Goal: Task Accomplishment & Management: Complete application form

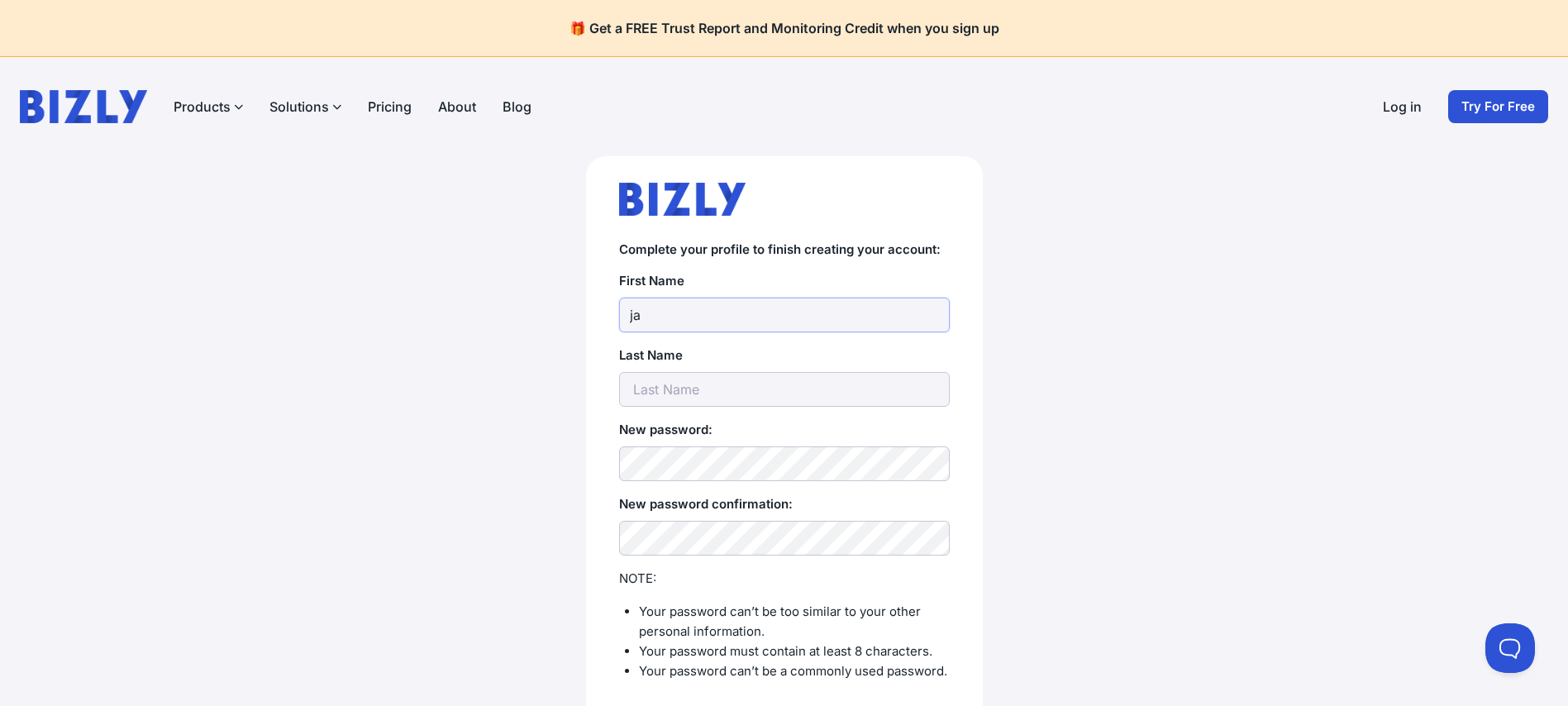
type input "j"
type input "[PERSON_NAME]"
type input "Hum"
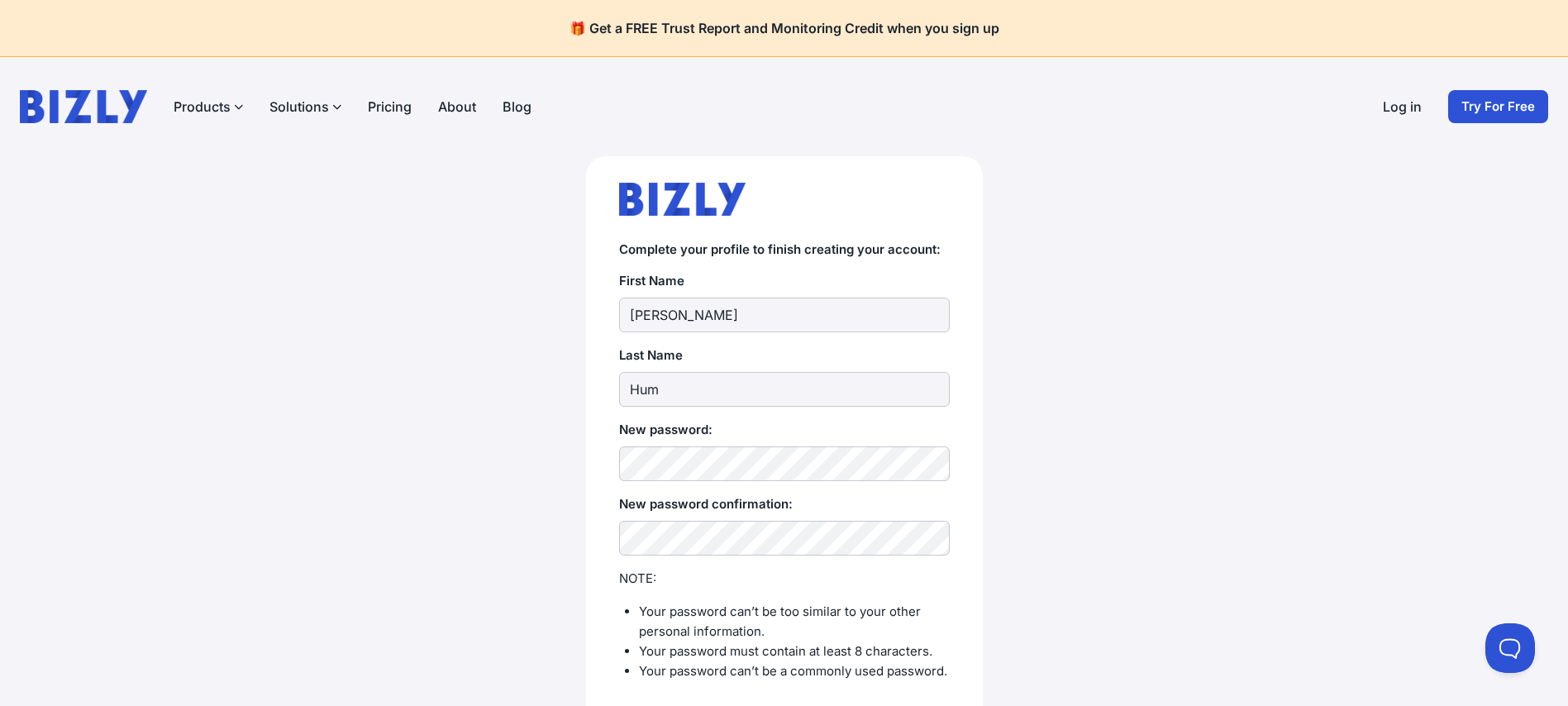
scroll to position [160, 0]
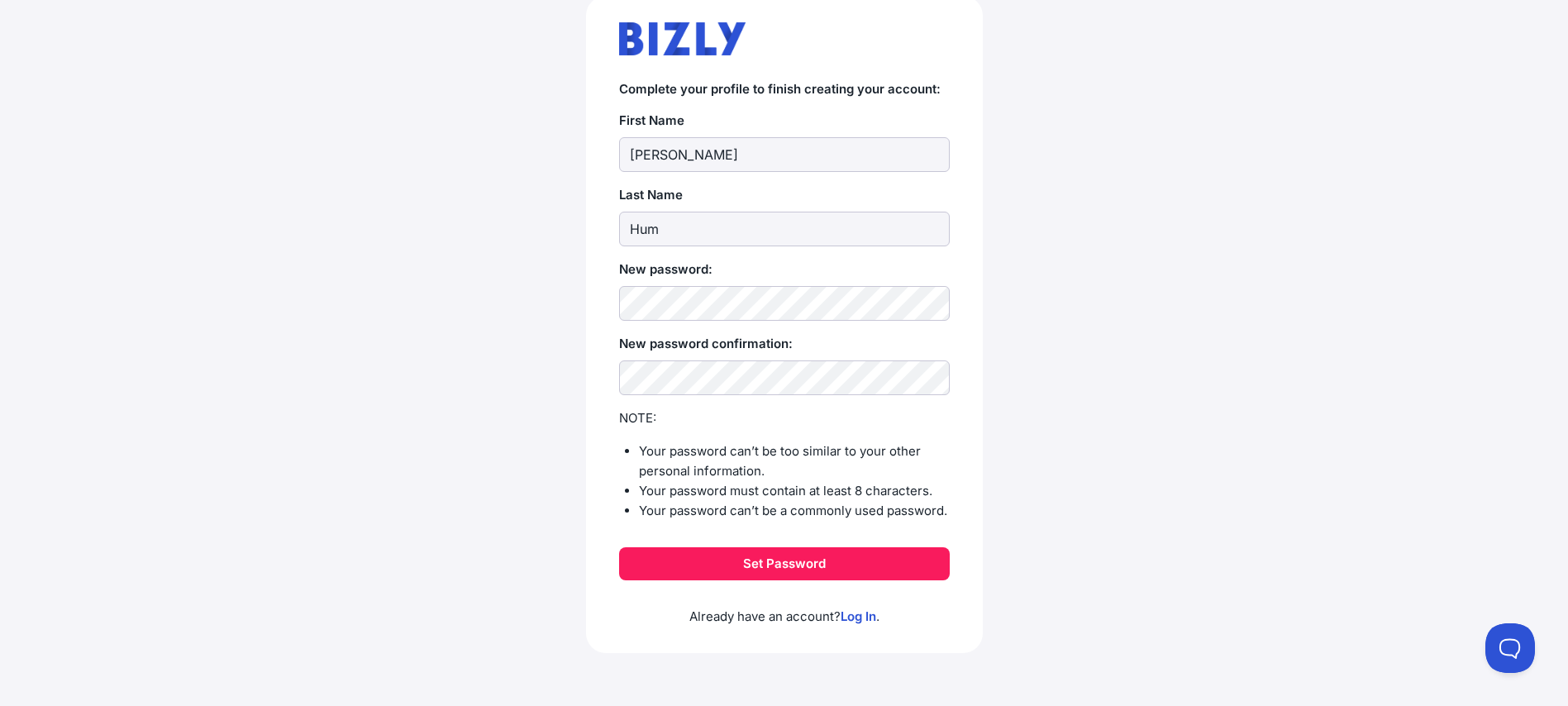
click at [730, 565] on button "Set Password" at bounding box center [784, 564] width 331 height 33
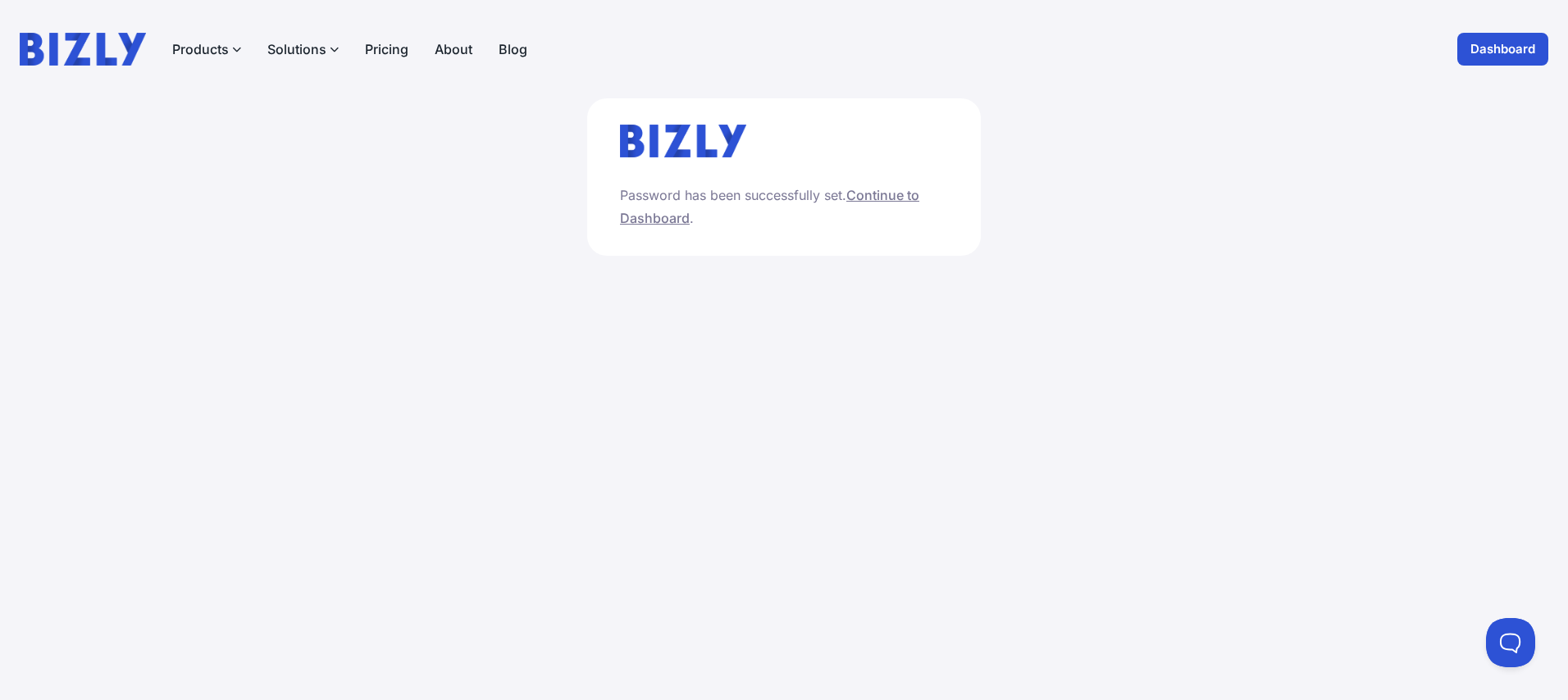
click at [656, 216] on link "Continue to Dashboard" at bounding box center [769, 206] width 299 height 39
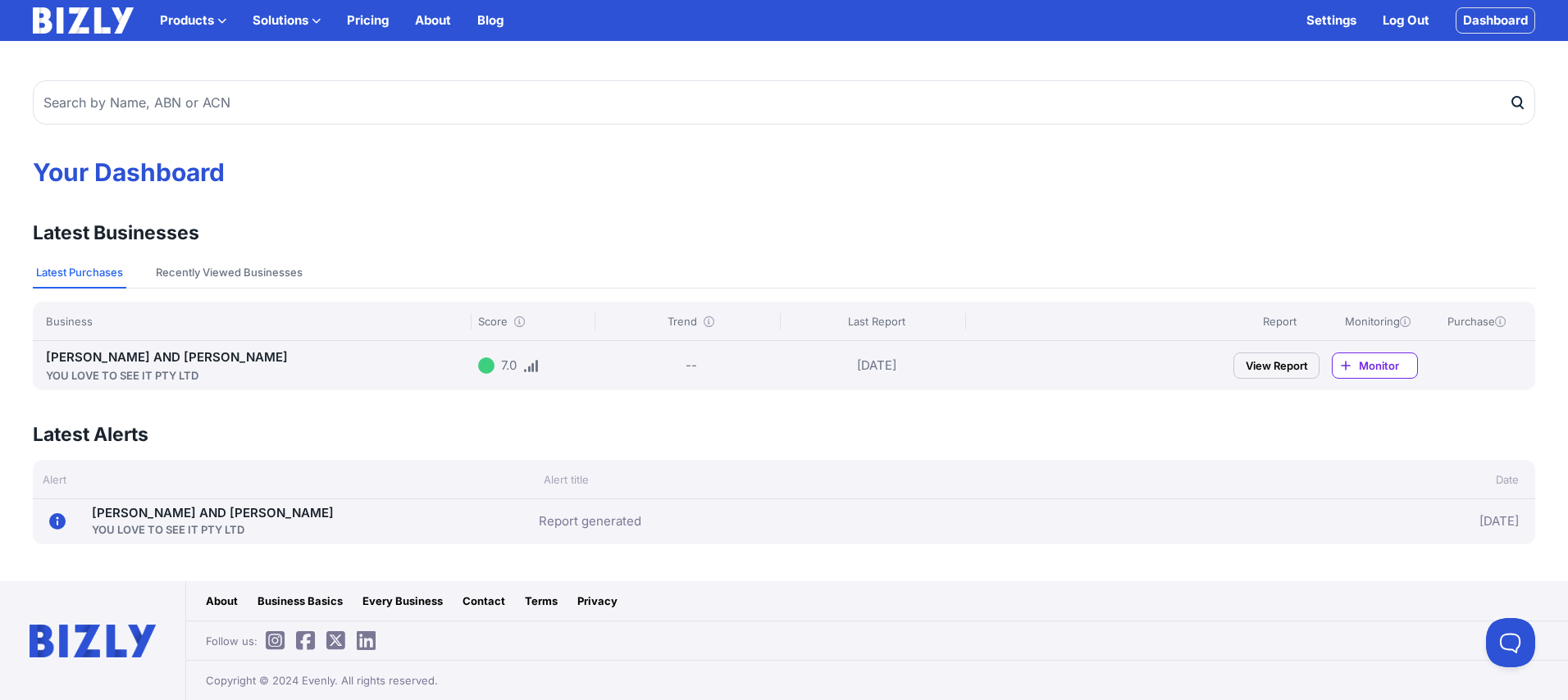
click at [1265, 365] on link "View Report" at bounding box center [1276, 365] width 86 height 26
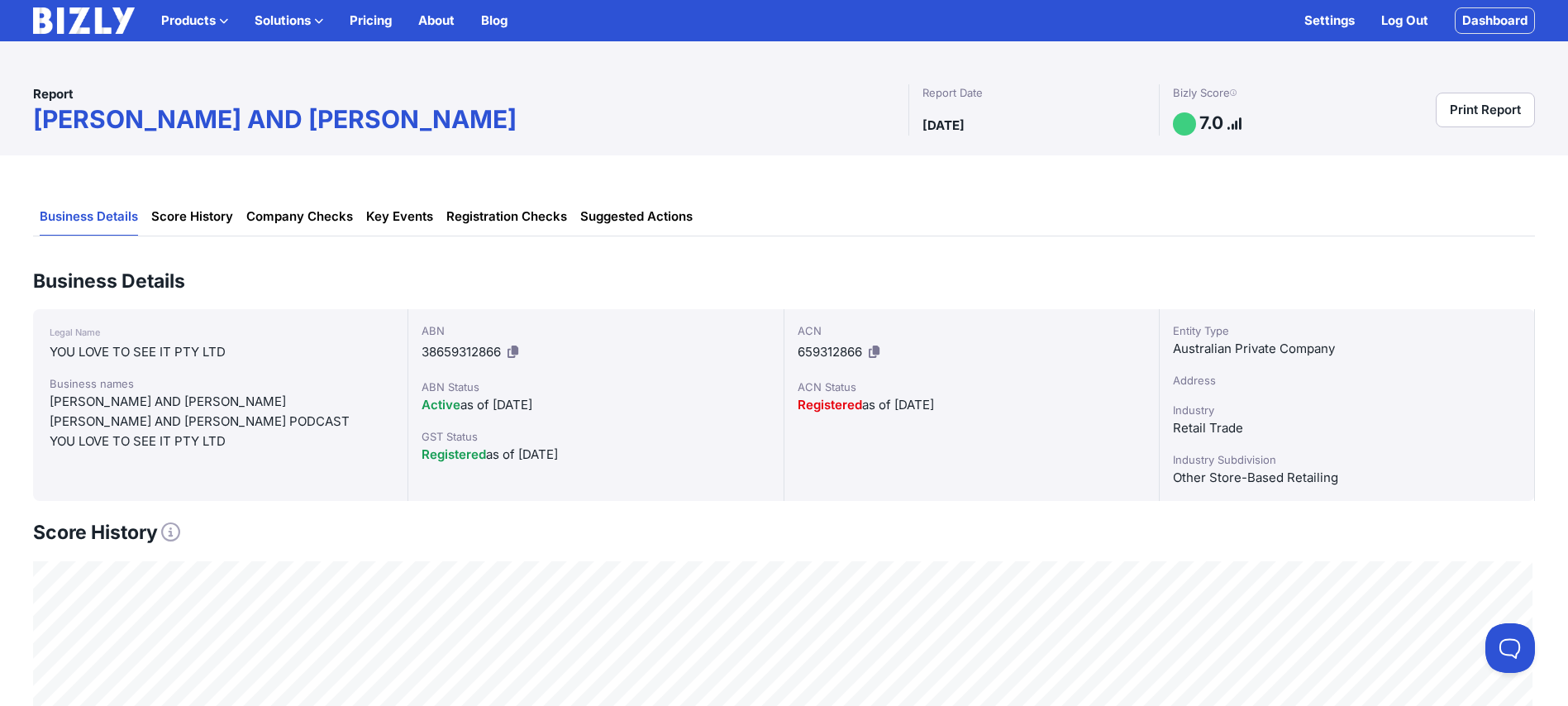
click at [362, 24] on link "Pricing" at bounding box center [371, 21] width 42 height 20
